Goal: Contribute content: Contribute content

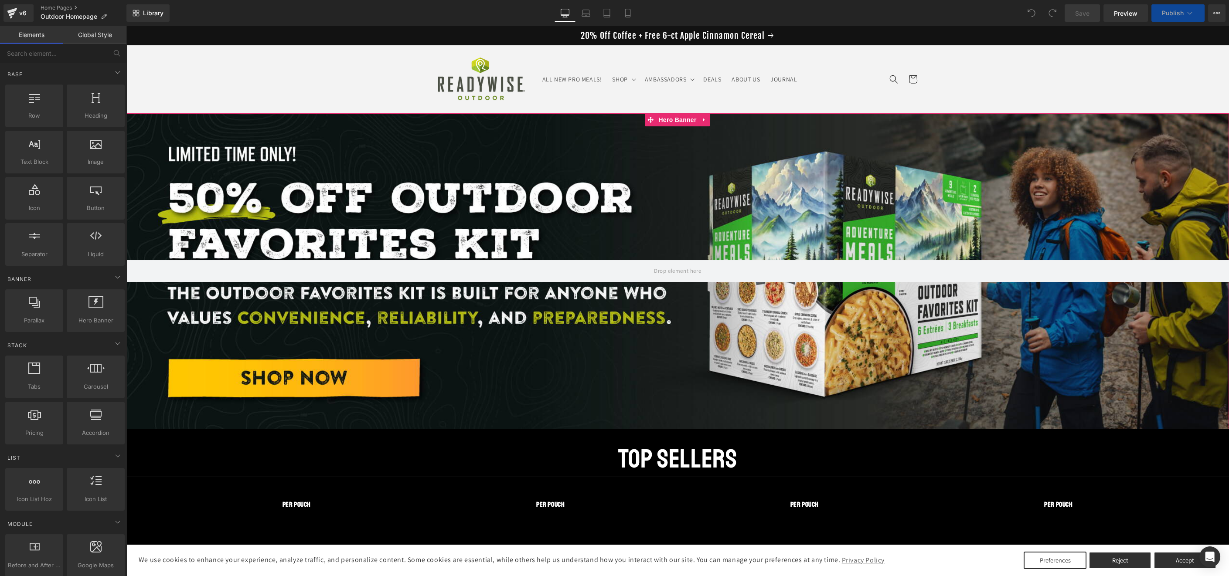
click at [341, 194] on div at bounding box center [677, 271] width 1103 height 316
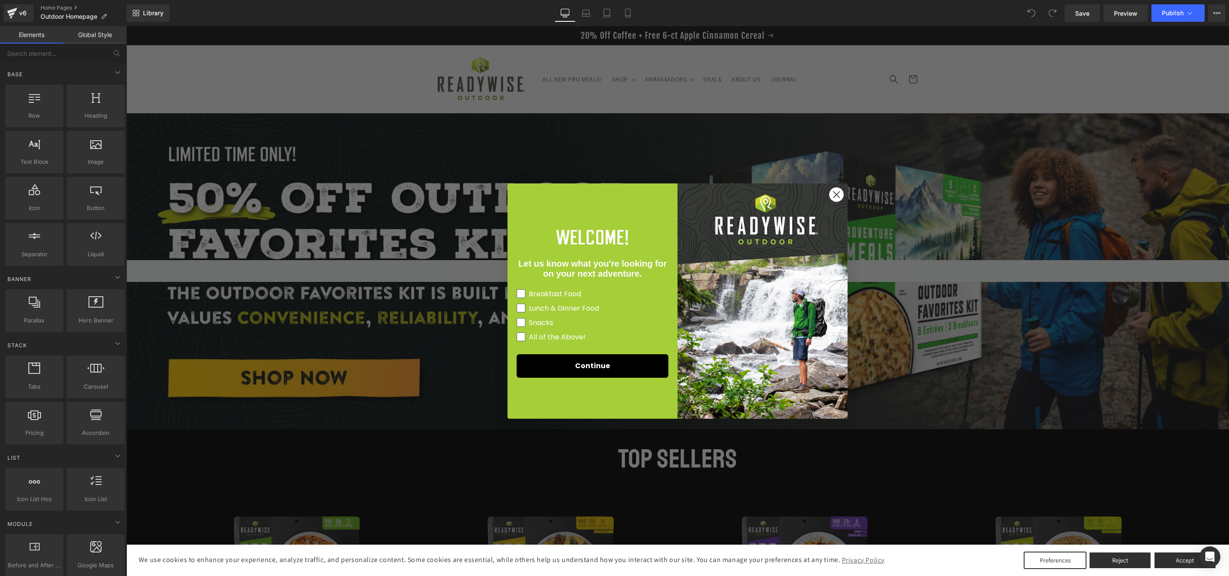
click at [771, 120] on div "Close dialog Let us know what you're looking for on your next adventure. Breakf…" at bounding box center [677, 301] width 1103 height 550
click at [834, 166] on div "Close dialog Let us know what you're looking for on your next adventure. Breakf…" at bounding box center [677, 301] width 1103 height 550
click at [835, 189] on circle "Close dialog" at bounding box center [836, 195] width 14 height 14
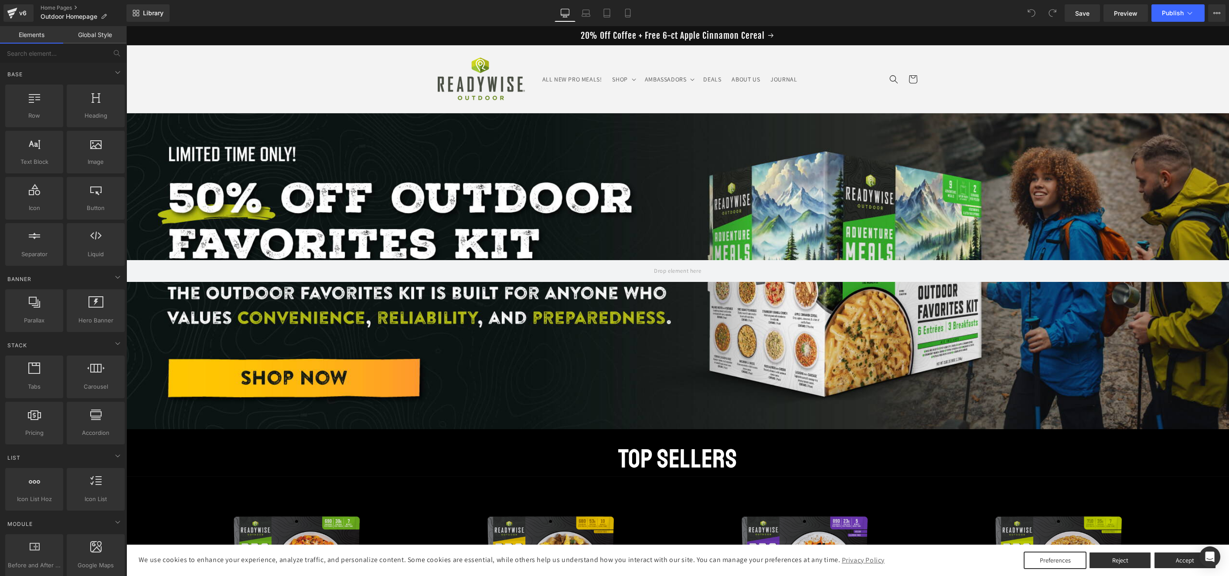
click at [896, 194] on div at bounding box center [677, 271] width 1103 height 316
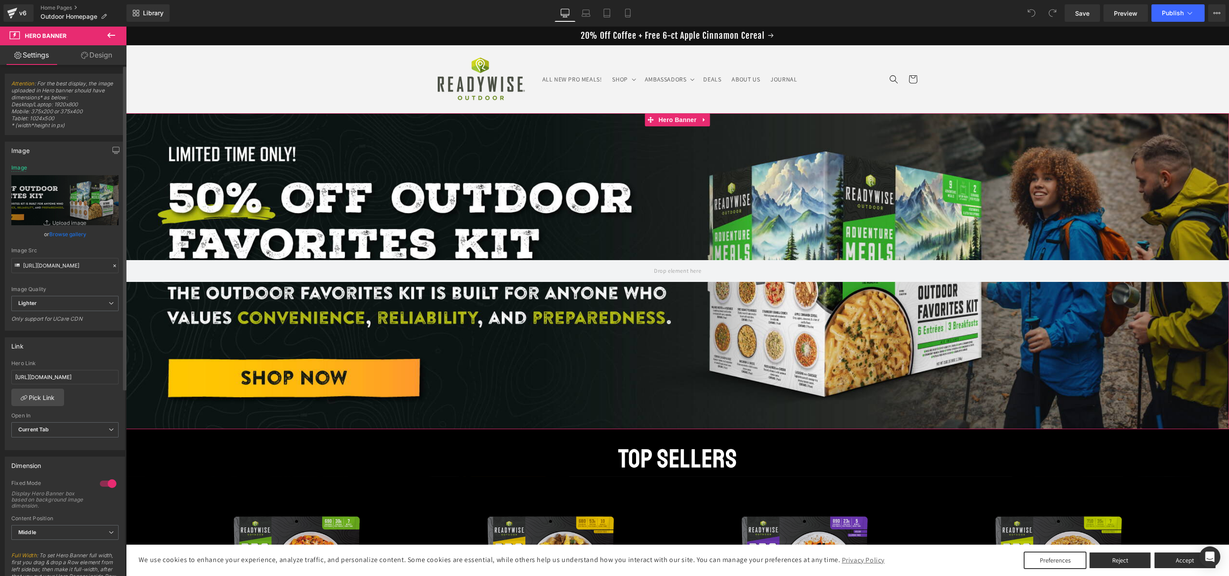
click at [70, 232] on link "Browse gallery" at bounding box center [67, 234] width 37 height 15
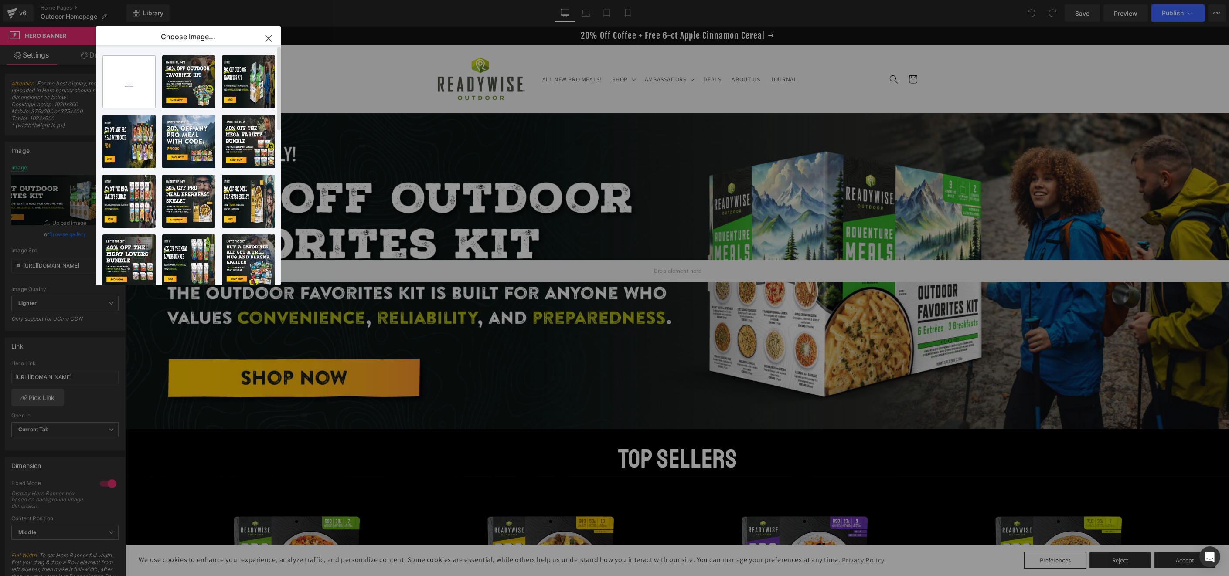
click at [139, 85] on input "file" at bounding box center [129, 82] width 52 height 52
type input "C:\fakepath\25_RWO Coffee bucket & Apple Cinnamon_20off_banner_Desktop A.jpg"
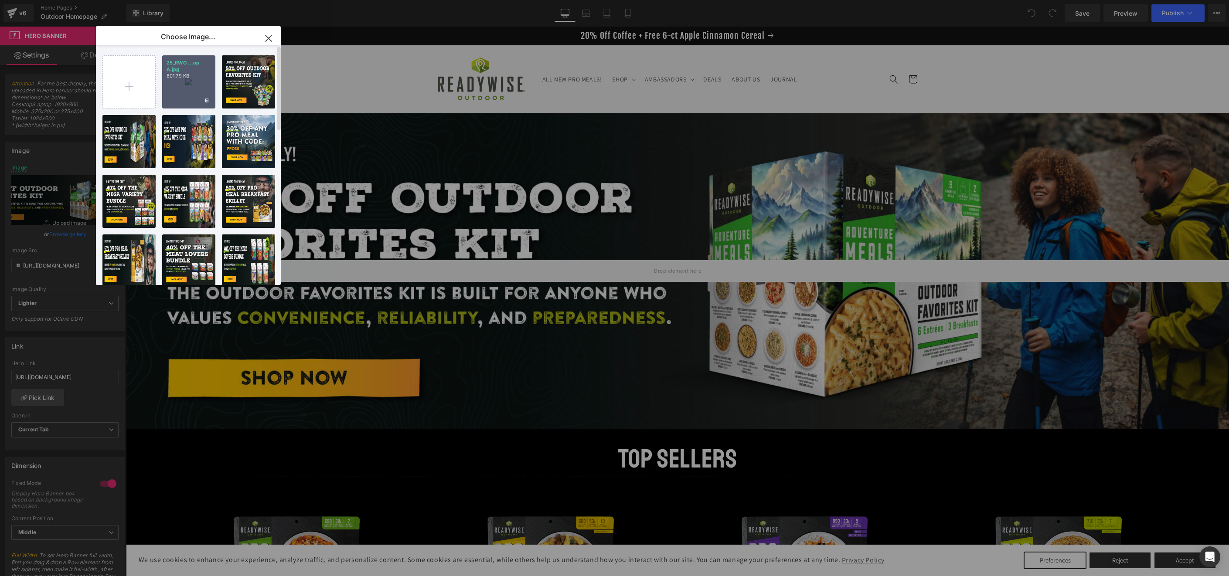
click at [173, 72] on p "25_RWO ...op A.jpg" at bounding box center [189, 66] width 44 height 13
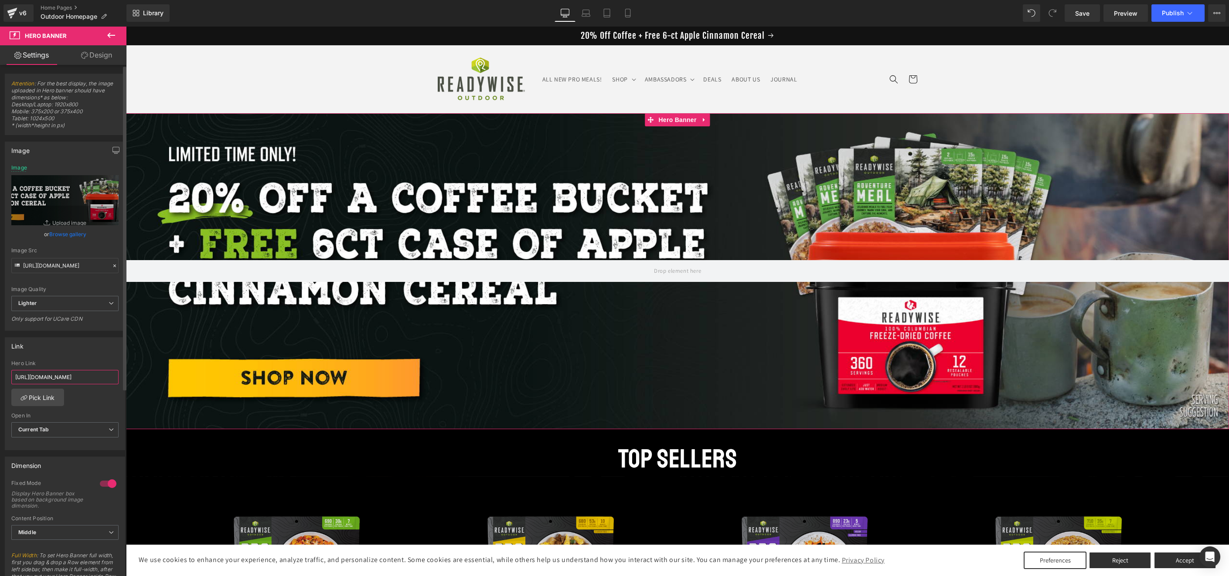
click at [79, 375] on input "[URL][DOMAIN_NAME]" at bounding box center [64, 377] width 107 height 14
paste input "offee-bucket-free-6ct-case-of-apple-cinnamon-cereal"
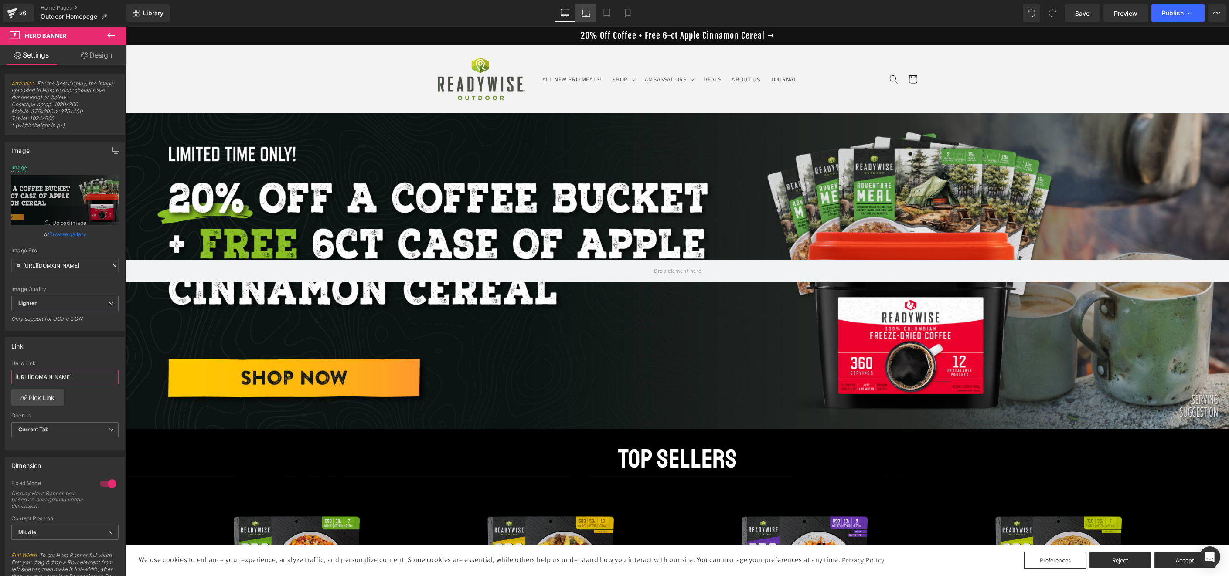
type input "[URL][DOMAIN_NAME]"
click at [583, 17] on icon at bounding box center [586, 13] width 9 height 9
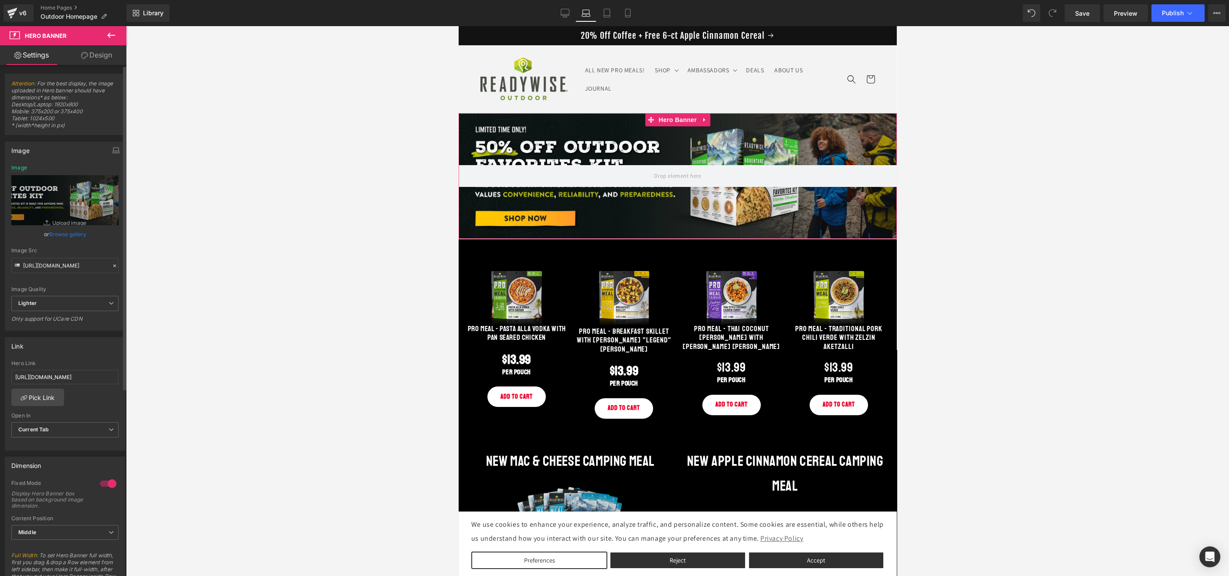
click at [70, 232] on link "Browse gallery" at bounding box center [67, 234] width 37 height 15
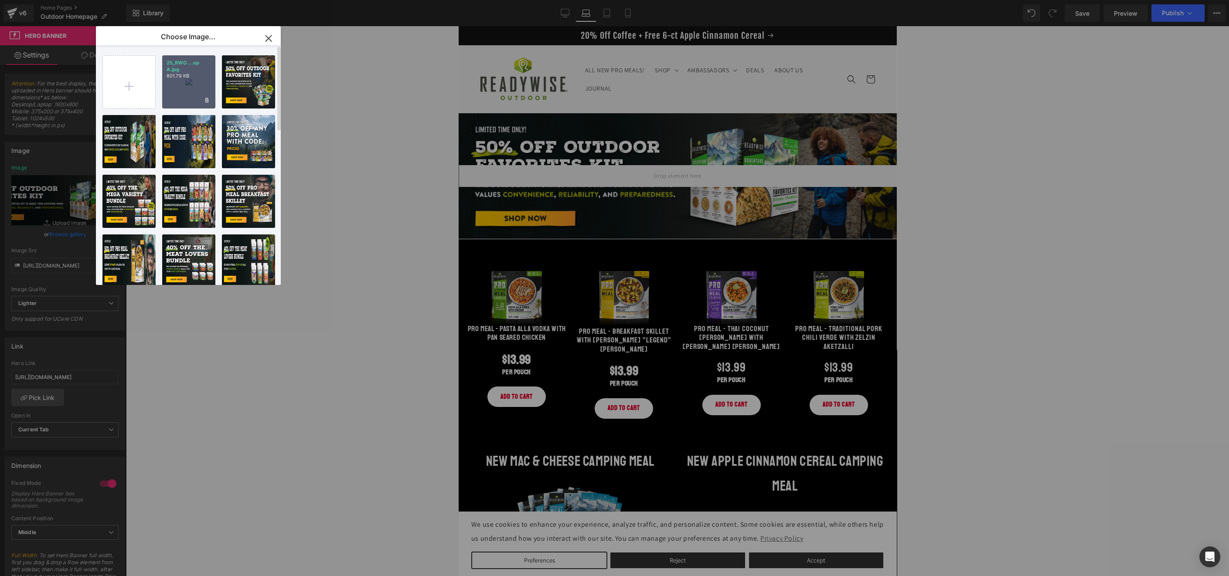
click at [184, 85] on div "25_RWO ...op A.jpg 801.79 KB" at bounding box center [188, 81] width 53 height 53
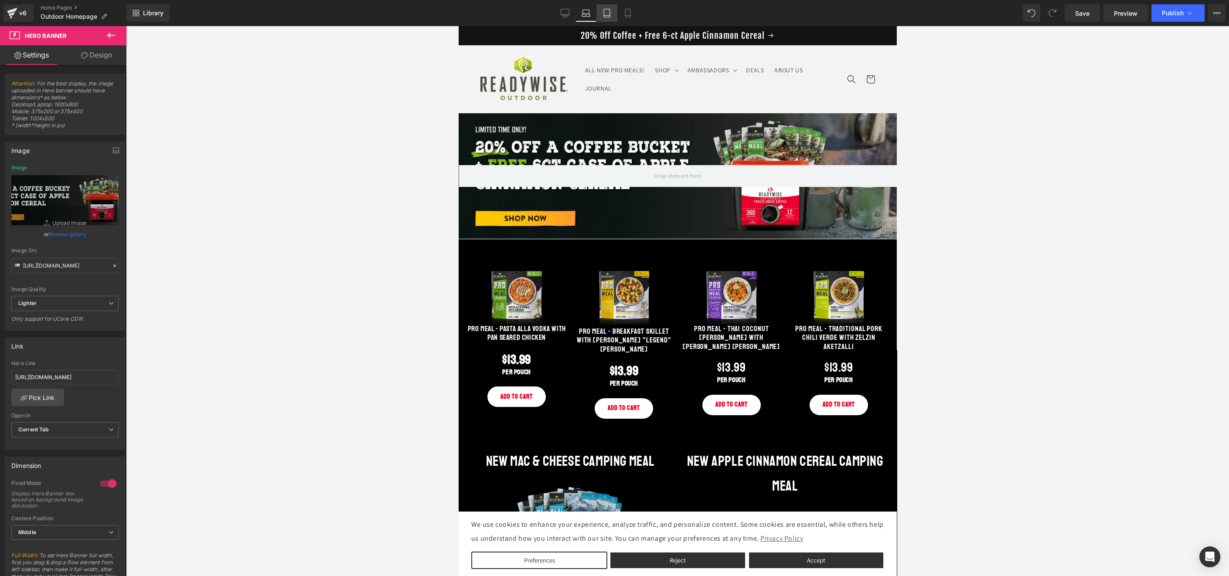
click at [610, 10] on icon at bounding box center [607, 13] width 6 height 8
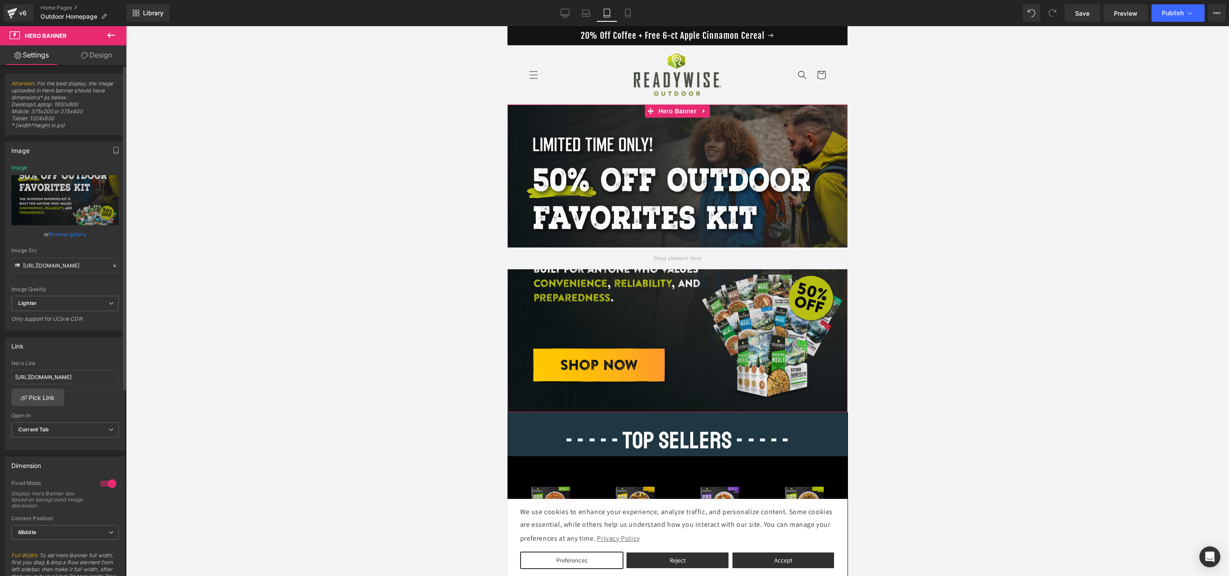
click at [77, 232] on link "Browse gallery" at bounding box center [67, 234] width 37 height 15
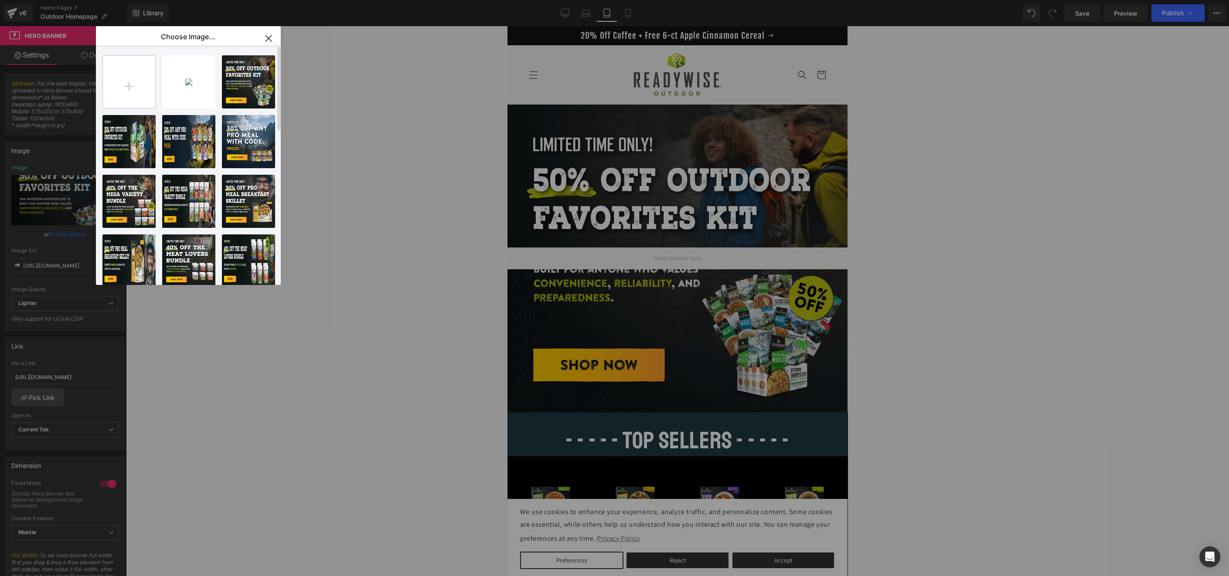
click at [123, 95] on input "file" at bounding box center [129, 82] width 52 height 52
type input "C:\fakepath\25_RWO Coffee bucket & Apple Cinnamon_20off_banner_Mobile A.jpg"
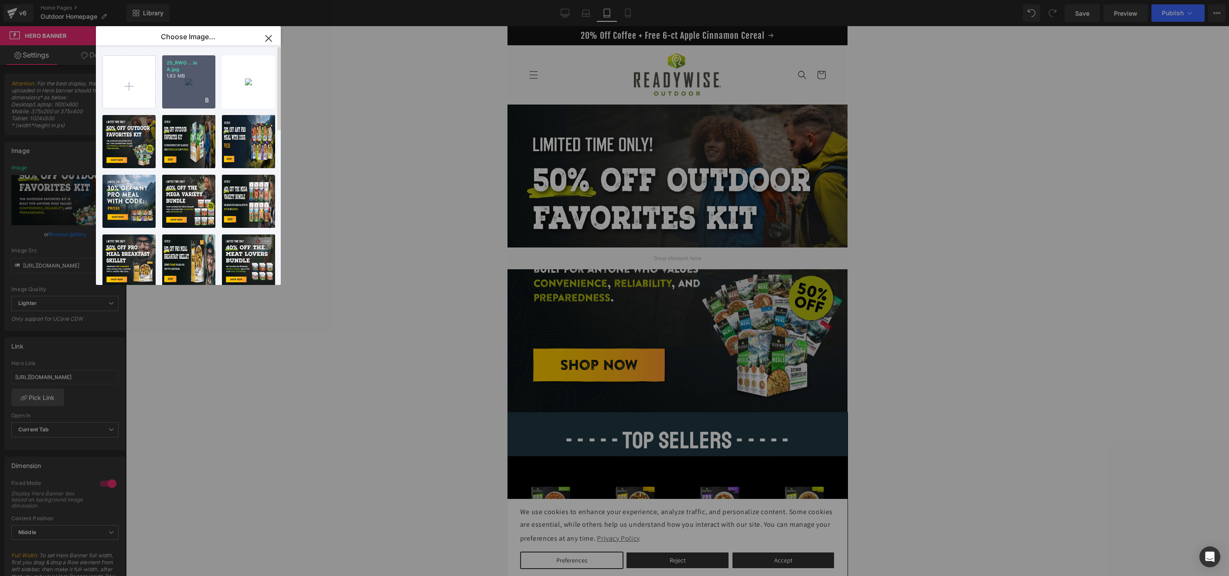
click at [201, 98] on div "25_RWO ...le A.jpg 1.83 MB" at bounding box center [188, 81] width 53 height 53
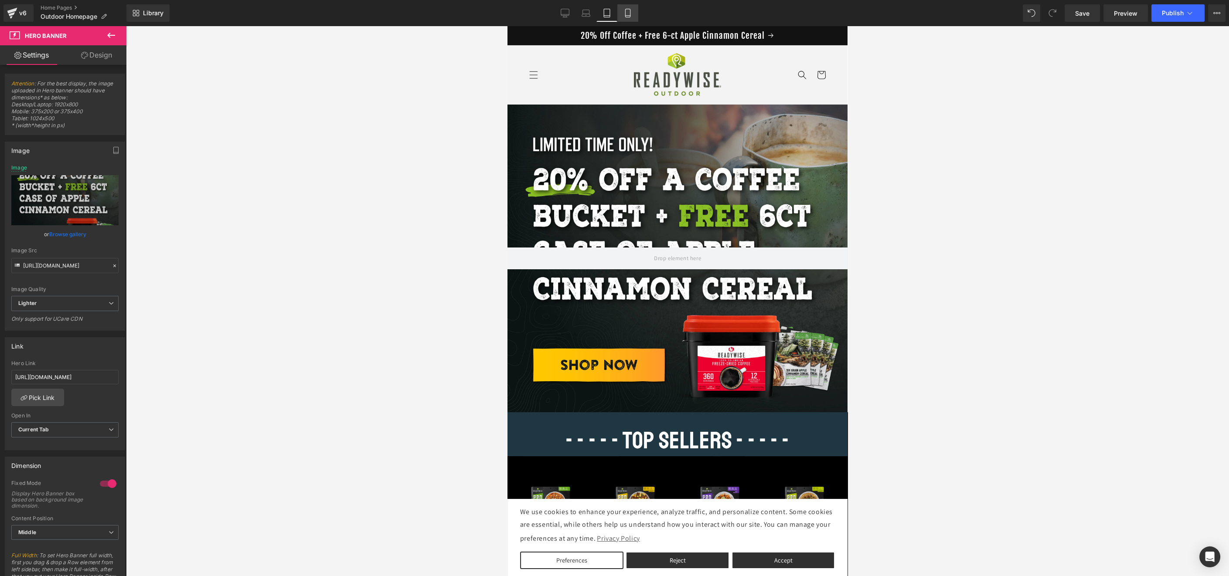
click at [627, 9] on icon at bounding box center [628, 13] width 9 height 9
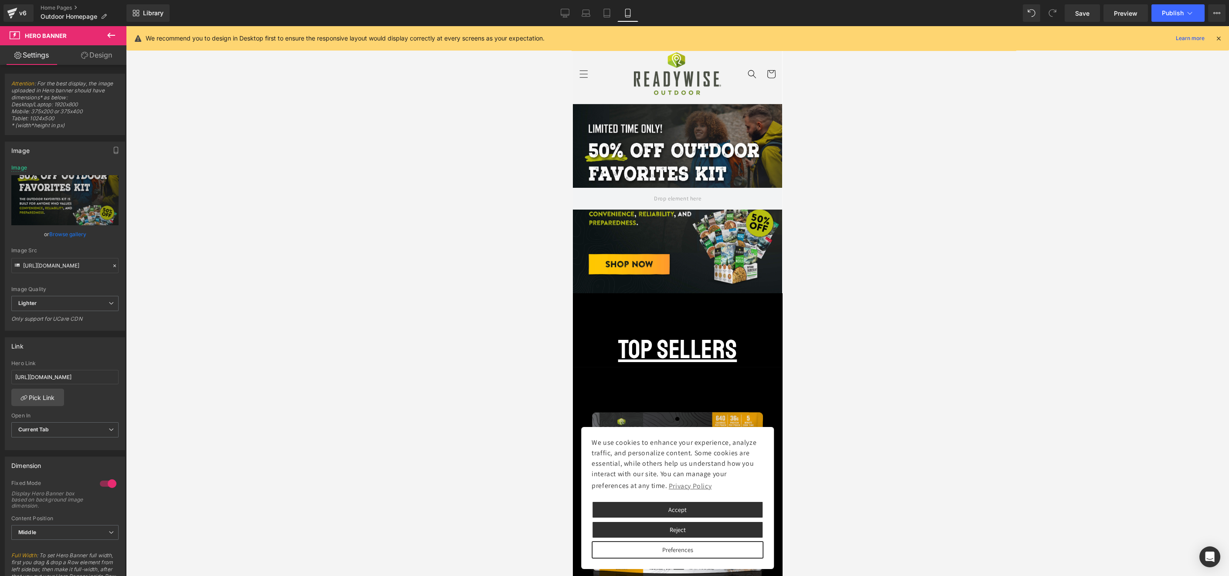
scroll to position [9, 0]
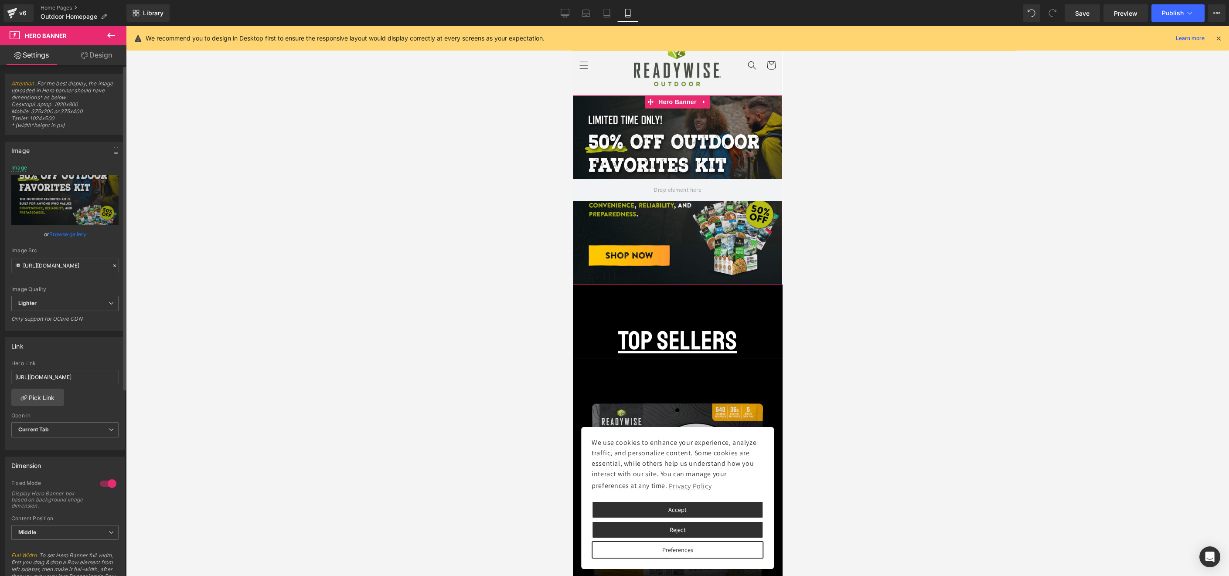
click at [68, 238] on link "Browse gallery" at bounding box center [67, 234] width 37 height 15
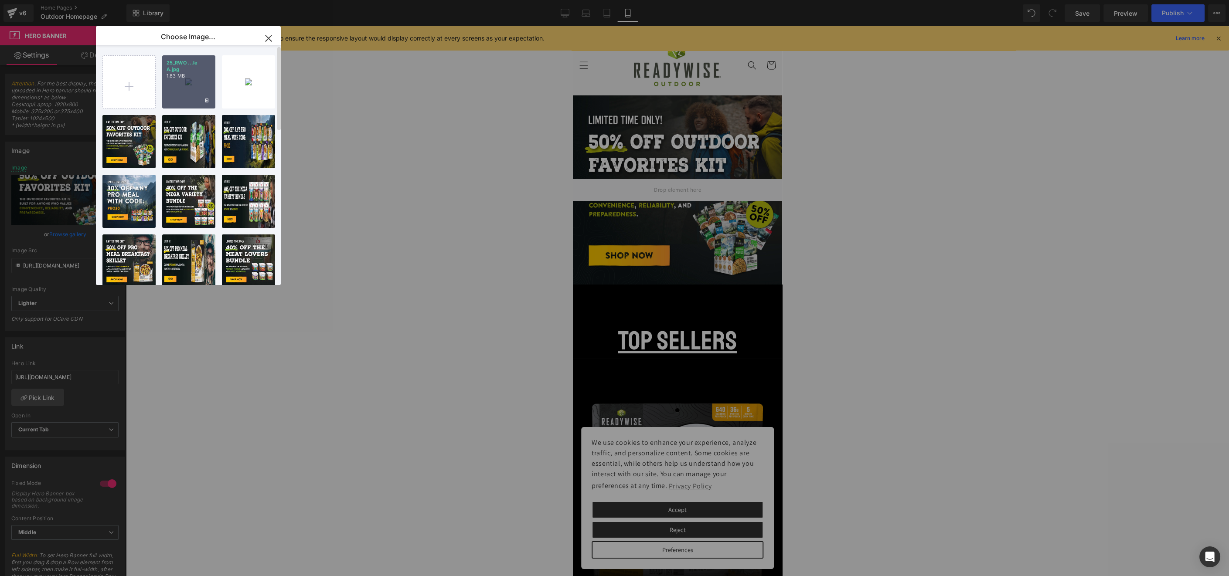
click at [180, 95] on div "25_RWO ...le A.jpg 1.83 MB" at bounding box center [188, 81] width 53 height 53
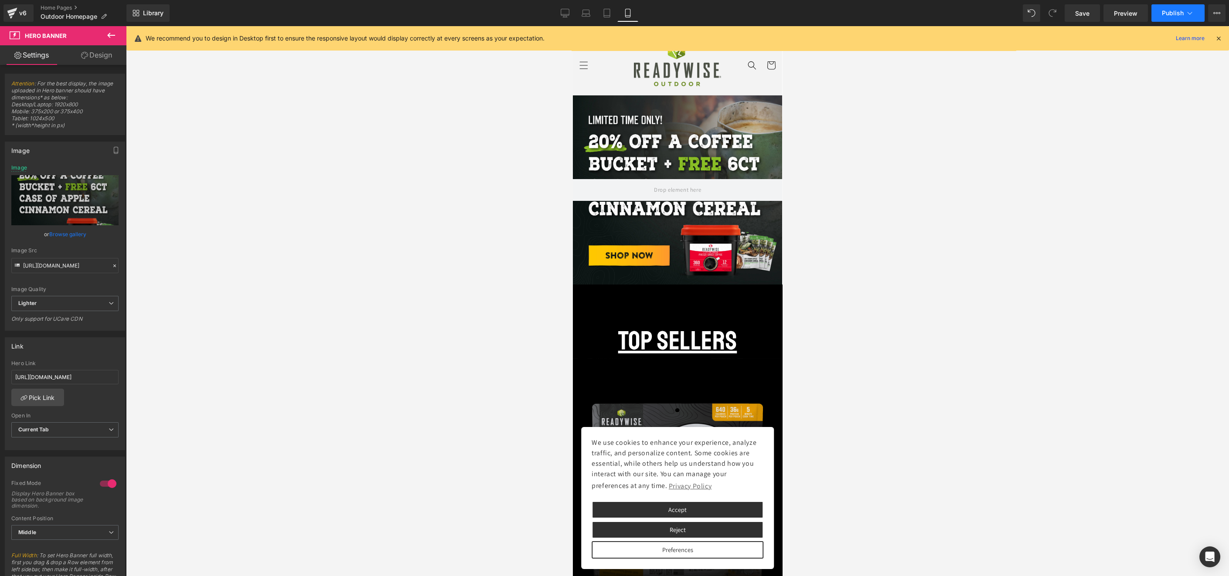
click at [1176, 10] on span "Publish" at bounding box center [1173, 13] width 22 height 7
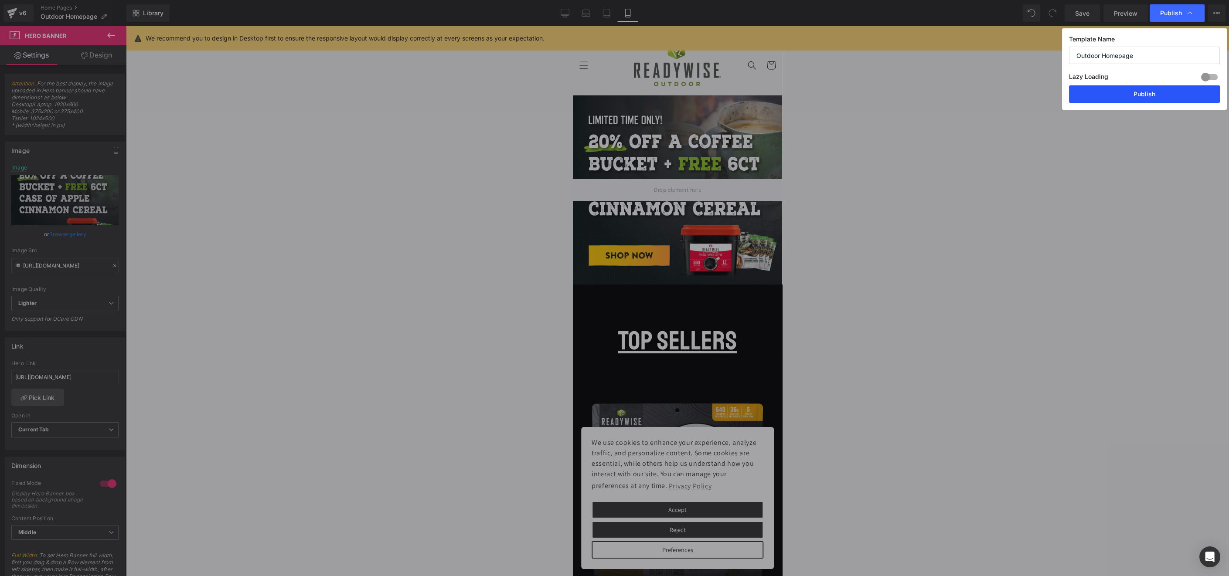
click at [1146, 90] on button "Publish" at bounding box center [1144, 93] width 151 height 17
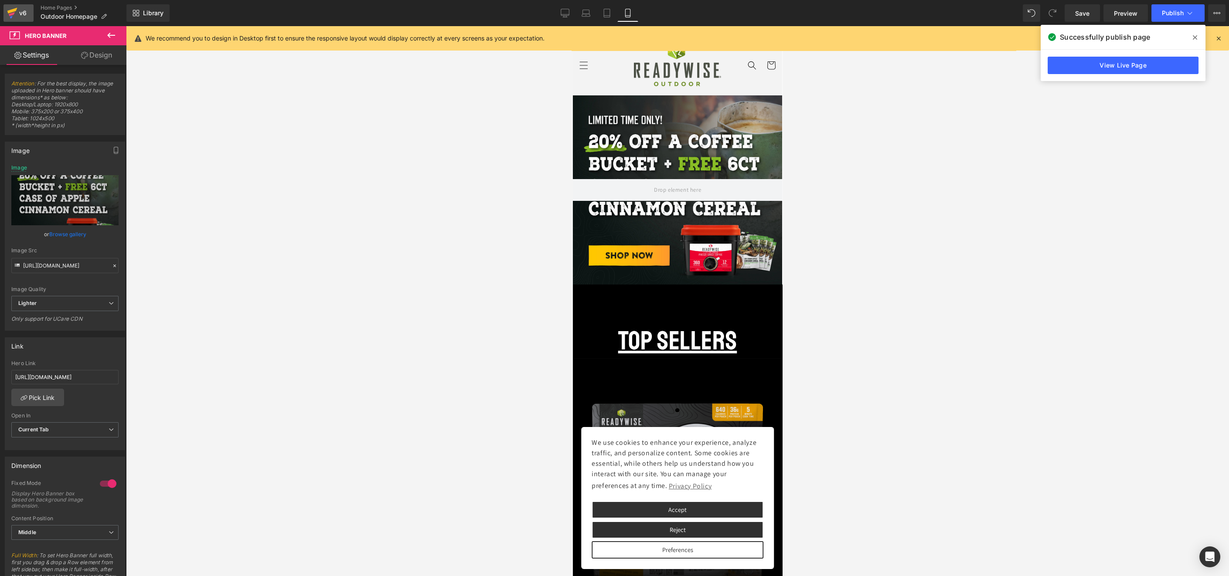
click at [23, 14] on div "v6" at bounding box center [22, 12] width 11 height 11
